Goal: Navigation & Orientation: Find specific page/section

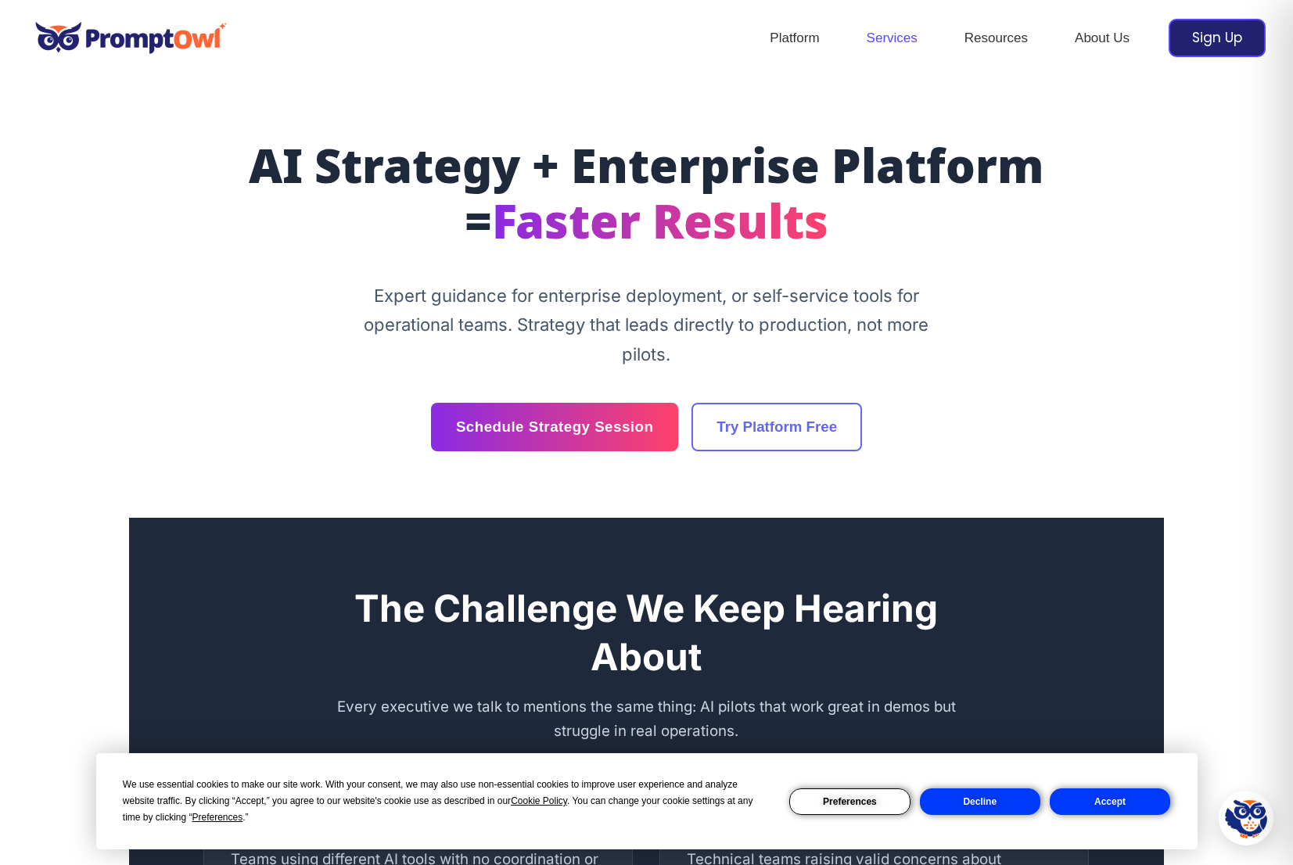
click at [897, 34] on link "Services" at bounding box center [892, 38] width 98 height 55
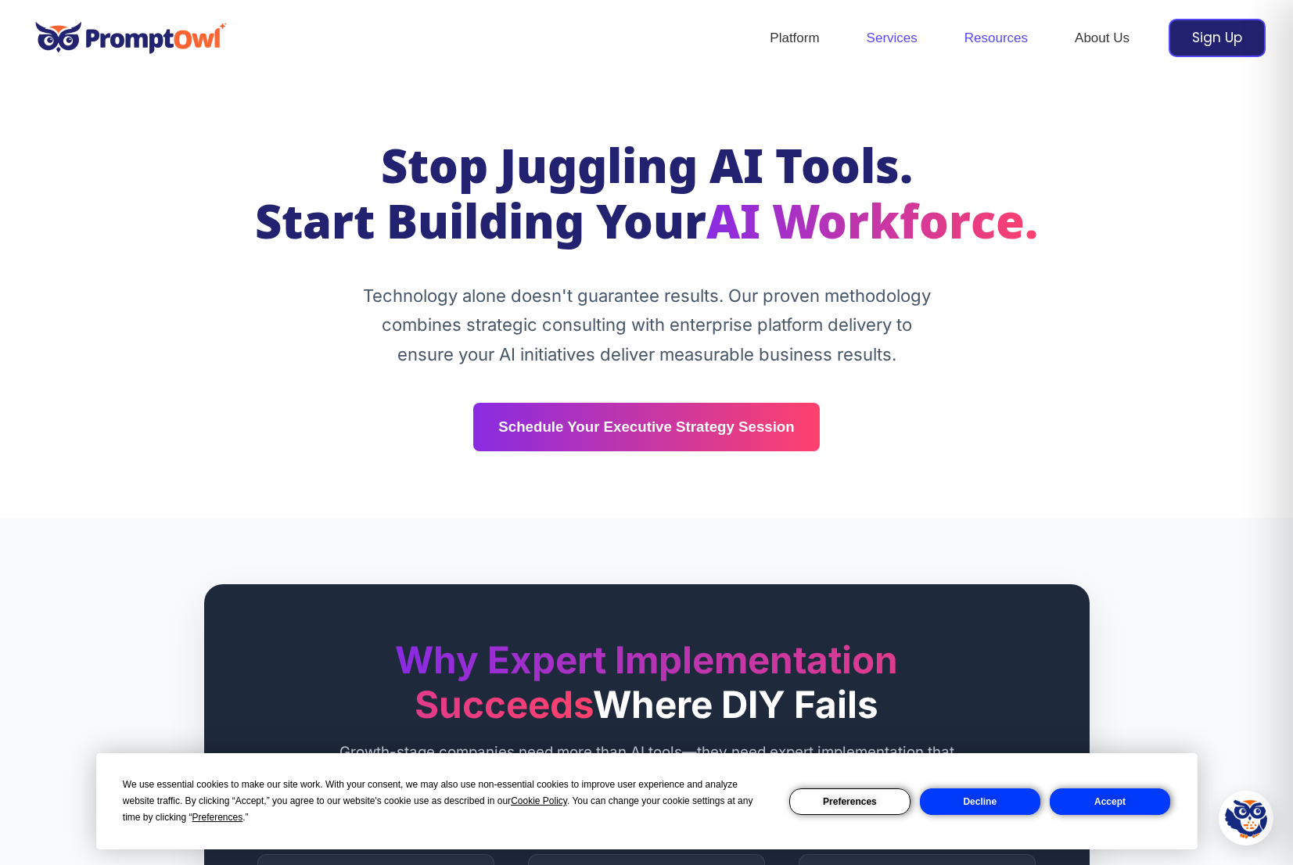
click at [980, 22] on link "Resources" at bounding box center [996, 38] width 110 height 55
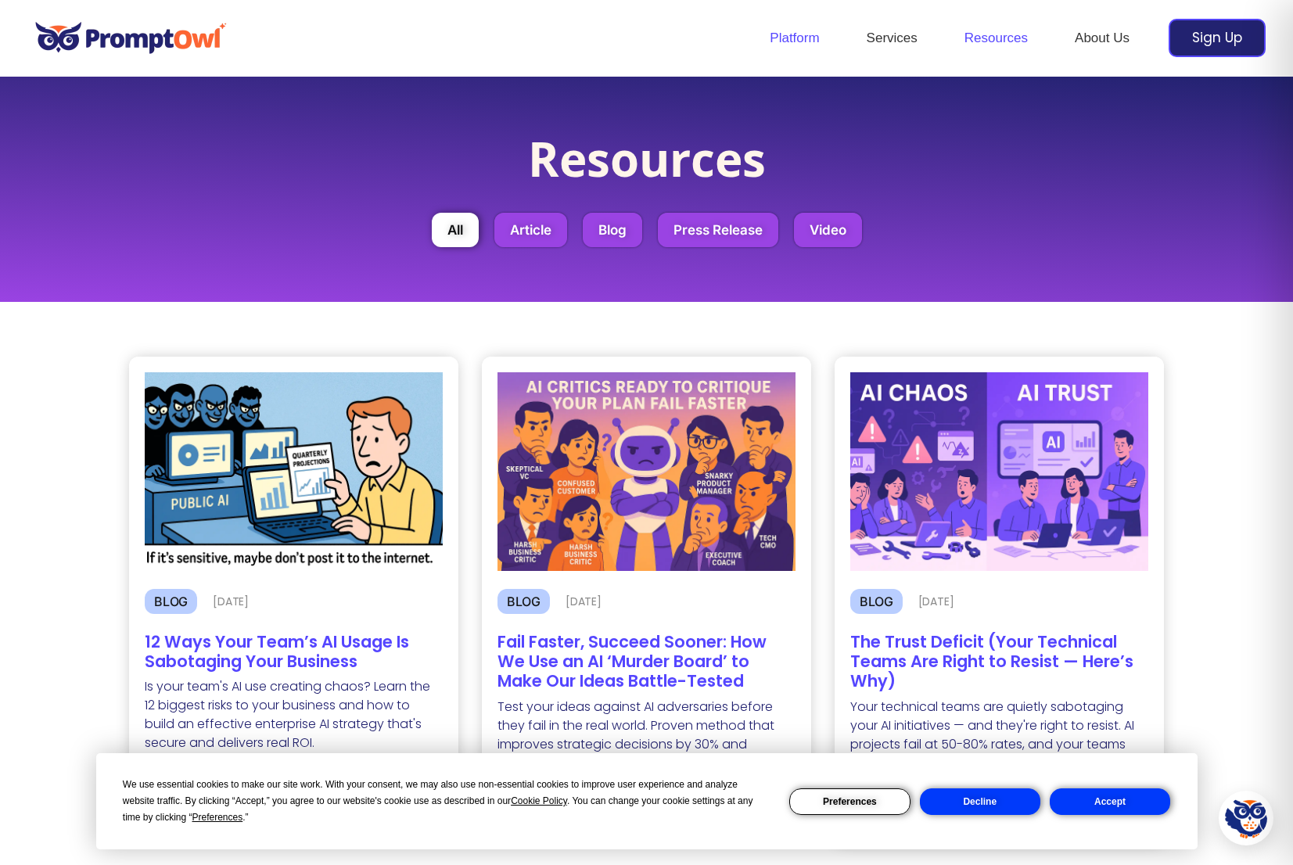
click at [793, 34] on link "Platform" at bounding box center [794, 38] width 96 height 55
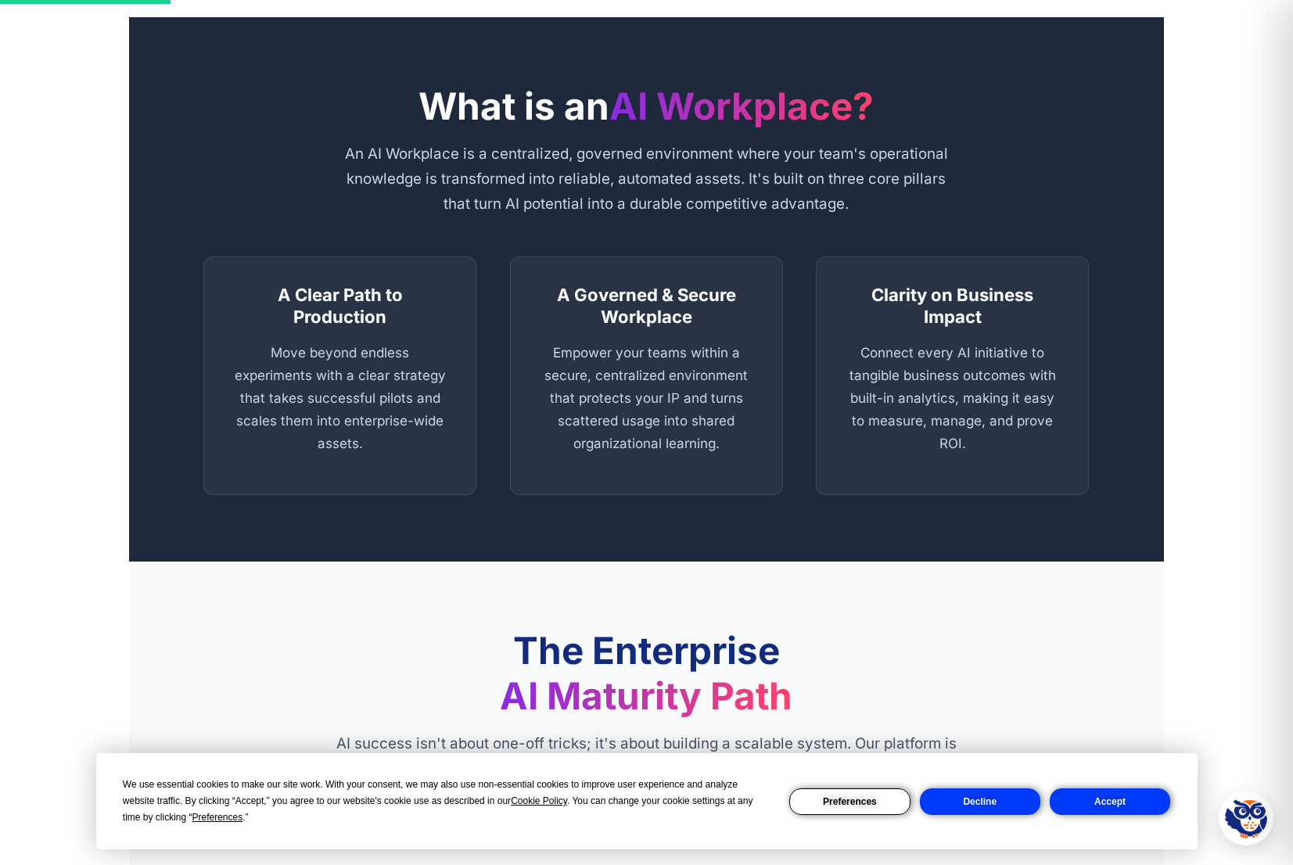
scroll to position [811, 0]
